Goal: Information Seeking & Learning: Learn about a topic

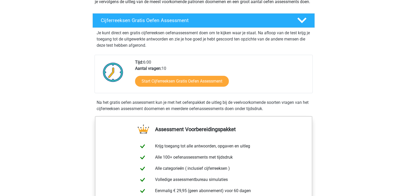
scroll to position [104, 0]
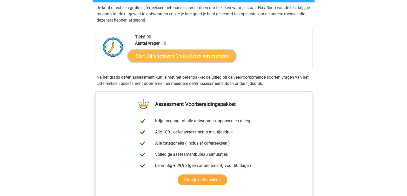
click at [219, 62] on link "Start Cijferreeksen Gratis Oefen Assessment" at bounding box center [182, 56] width 108 height 12
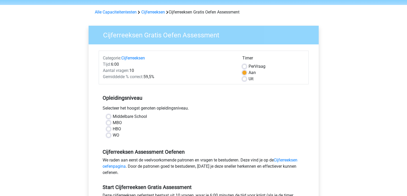
scroll to position [26, 0]
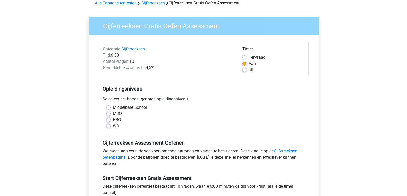
click at [111, 127] on div "WO" at bounding box center [203, 126] width 194 height 6
click at [113, 125] on label "WO" at bounding box center [116, 126] width 6 height 6
click at [110, 125] on input "WO" at bounding box center [108, 125] width 4 height 5
radio input "true"
click at [248, 56] on label "Per Vraag" at bounding box center [256, 57] width 17 height 6
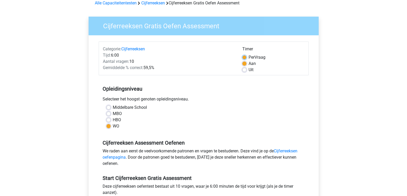
click at [245, 56] on input "Per Vraag" at bounding box center [244, 56] width 4 height 5
radio input "true"
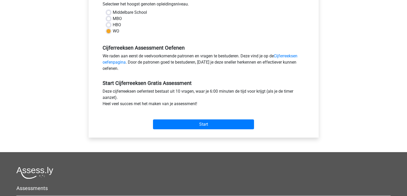
scroll to position [130, 0]
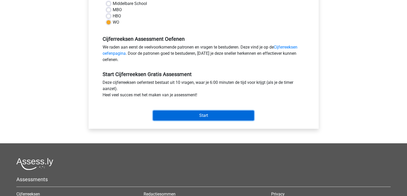
click at [207, 116] on input "Start" at bounding box center [203, 116] width 101 height 10
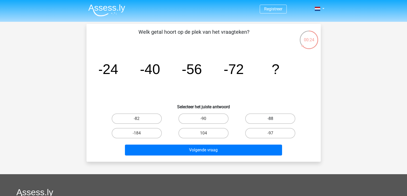
click at [265, 118] on label "-88" at bounding box center [270, 118] width 50 height 10
click at [270, 119] on input "-88" at bounding box center [271, 120] width 3 height 3
radio input "true"
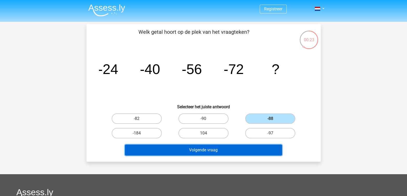
click at [211, 148] on button "Volgende vraag" at bounding box center [203, 150] width 157 height 11
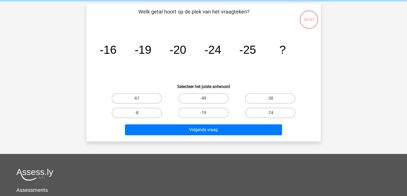
scroll to position [24, 0]
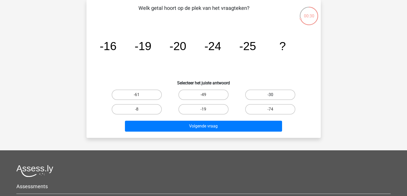
click at [268, 93] on label "-30" at bounding box center [270, 95] width 50 height 10
click at [270, 95] on input "-30" at bounding box center [271, 96] width 3 height 3
radio input "true"
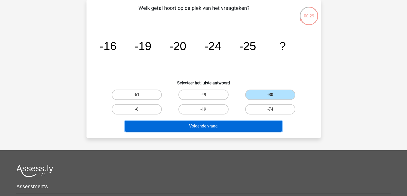
click at [214, 126] on button "Volgende vraag" at bounding box center [203, 126] width 157 height 11
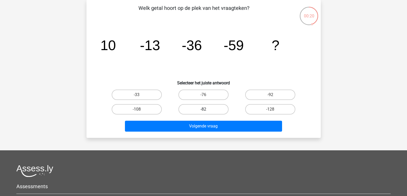
click at [197, 109] on label "-82" at bounding box center [203, 109] width 50 height 10
click at [203, 109] on input "-82" at bounding box center [204, 110] width 3 height 3
radio input "true"
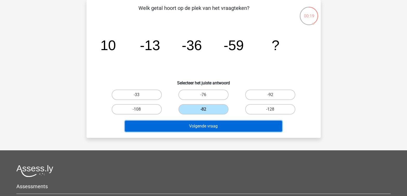
click at [204, 125] on button "Volgende vraag" at bounding box center [203, 126] width 157 height 11
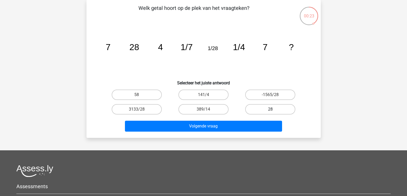
click at [269, 109] on label "28" at bounding box center [270, 109] width 50 height 10
click at [270, 109] on input "28" at bounding box center [271, 110] width 3 height 3
radio input "true"
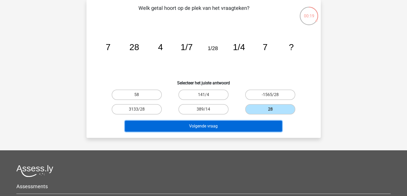
click at [217, 125] on button "Volgende vraag" at bounding box center [203, 126] width 157 height 11
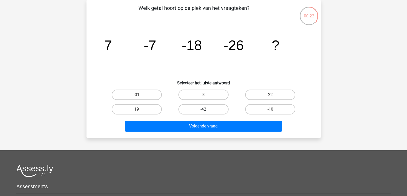
click at [193, 110] on label "-42" at bounding box center [203, 109] width 50 height 10
click at [203, 110] on input "-42" at bounding box center [204, 110] width 3 height 3
radio input "true"
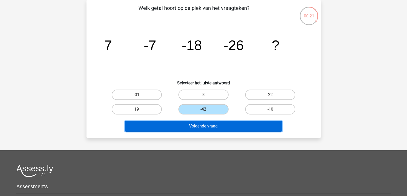
click at [200, 124] on button "Volgende vraag" at bounding box center [203, 126] width 157 height 11
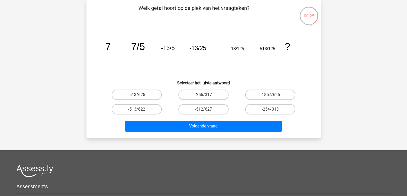
click at [149, 95] on label "-513/625" at bounding box center [137, 95] width 50 height 10
click at [140, 95] on input "-513/625" at bounding box center [138, 96] width 3 height 3
radio input "true"
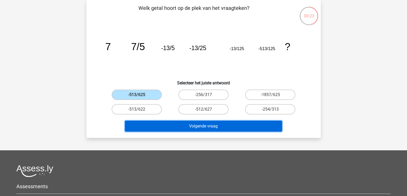
click at [213, 126] on button "Volgende vraag" at bounding box center [203, 126] width 157 height 11
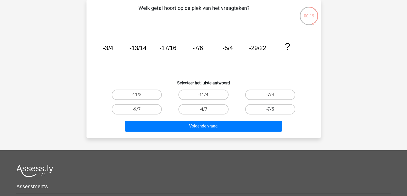
click at [264, 110] on label "-7/5" at bounding box center [270, 109] width 50 height 10
click at [270, 110] on input "-7/5" at bounding box center [271, 110] width 3 height 3
radio input "true"
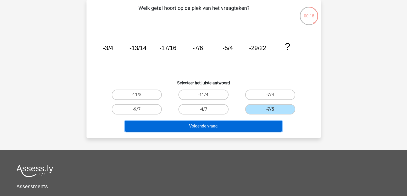
click at [229, 127] on button "Volgende vraag" at bounding box center [203, 126] width 157 height 11
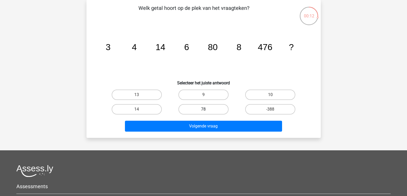
click at [211, 110] on label "78" at bounding box center [203, 109] width 50 height 10
click at [207, 110] on input "78" at bounding box center [204, 110] width 3 height 3
radio input "true"
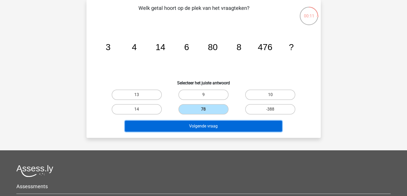
click at [211, 126] on button "Volgende vraag" at bounding box center [203, 126] width 157 height 11
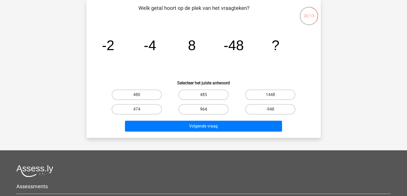
click at [210, 109] on label "964" at bounding box center [203, 109] width 50 height 10
click at [207, 109] on input "964" at bounding box center [204, 110] width 3 height 3
radio input "true"
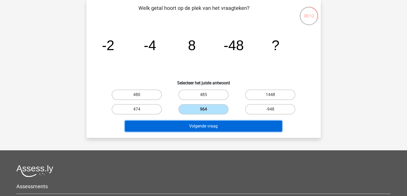
click at [208, 128] on button "Volgende vraag" at bounding box center [203, 126] width 157 height 11
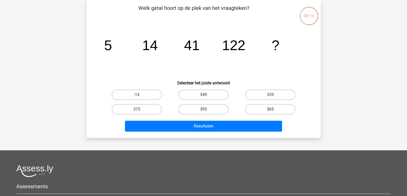
click at [267, 109] on label "365" at bounding box center [270, 109] width 50 height 10
click at [270, 109] on input "365" at bounding box center [271, 110] width 3 height 3
radio input "true"
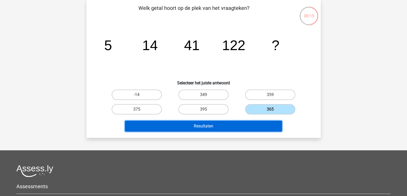
click at [213, 127] on button "Resultaten" at bounding box center [203, 126] width 157 height 11
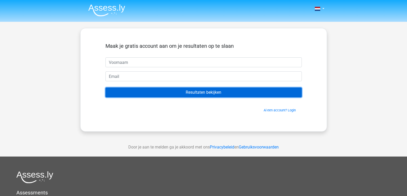
click at [208, 92] on input "Resultaten bekijken" at bounding box center [203, 92] width 196 height 10
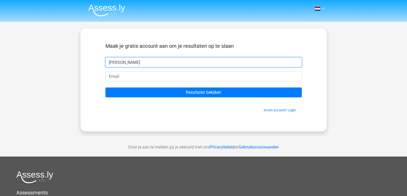
type input "vanessa"
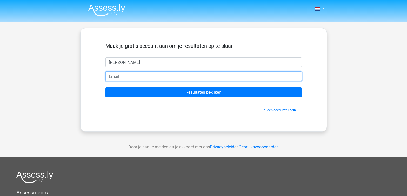
click at [115, 75] on input "email" at bounding box center [203, 76] width 196 height 10
type input "vanessaverbeek76@gmail.com"
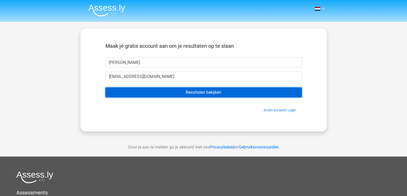
click at [194, 90] on input "Resultaten bekijken" at bounding box center [203, 92] width 196 height 10
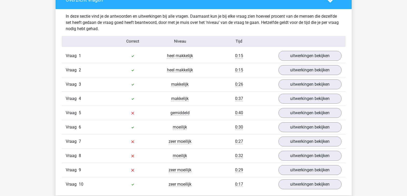
scroll to position [415, 0]
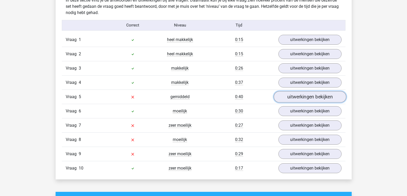
click at [303, 97] on link "uitwerkingen bekijken" at bounding box center [309, 96] width 72 height 11
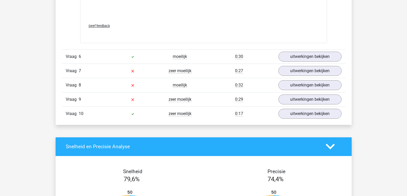
scroll to position [805, 0]
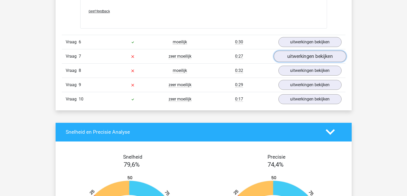
click at [292, 56] on link "uitwerkingen bekijken" at bounding box center [309, 56] width 72 height 11
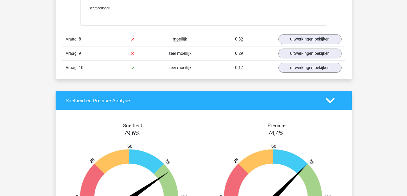
scroll to position [1168, 0]
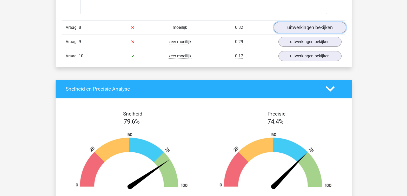
click at [300, 27] on link "uitwerkingen bekijken" at bounding box center [309, 27] width 72 height 11
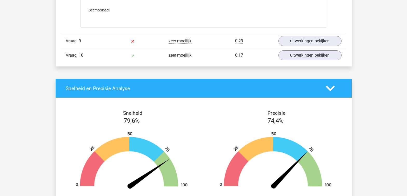
scroll to position [1402, 0]
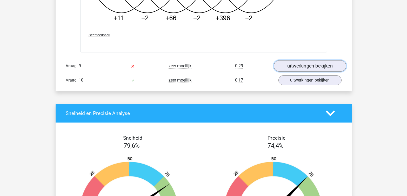
click at [307, 65] on link "uitwerkingen bekijken" at bounding box center [309, 65] width 72 height 11
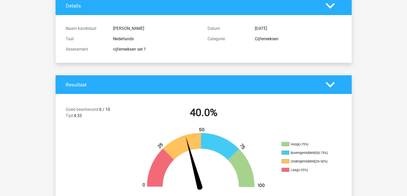
scroll to position [0, 0]
